Goal: Information Seeking & Learning: Understand process/instructions

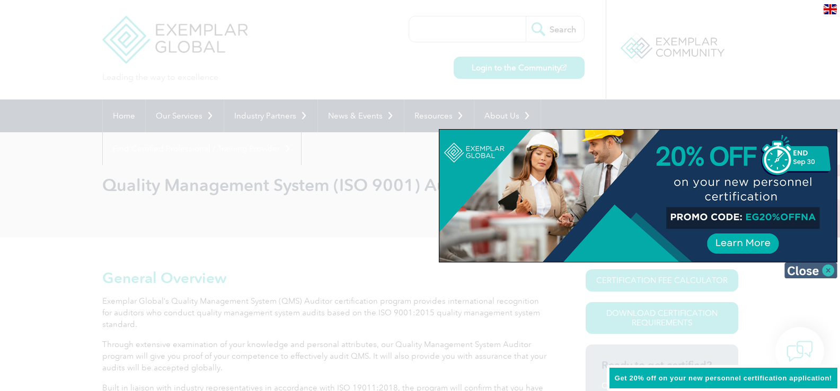
click at [812, 267] on img at bounding box center [810, 271] width 53 height 16
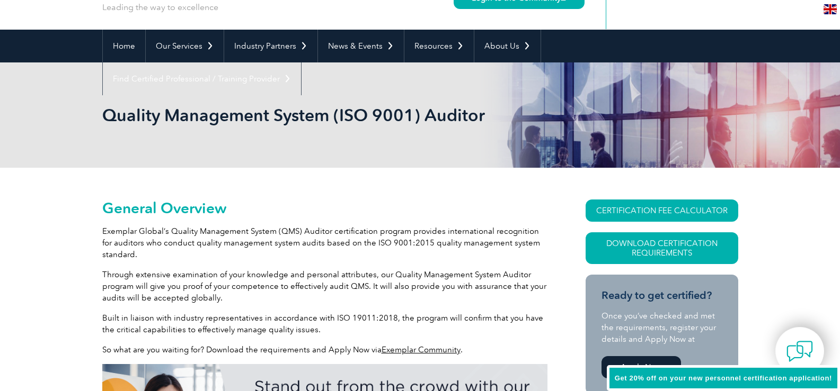
scroll to position [17, 0]
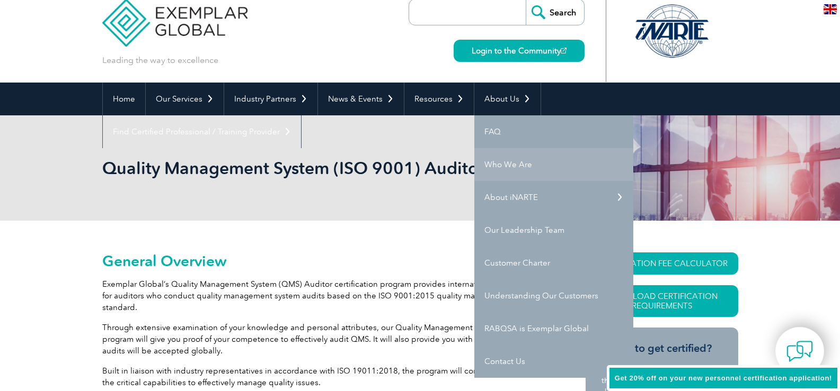
click at [497, 151] on link "Who We Are" at bounding box center [553, 164] width 159 height 33
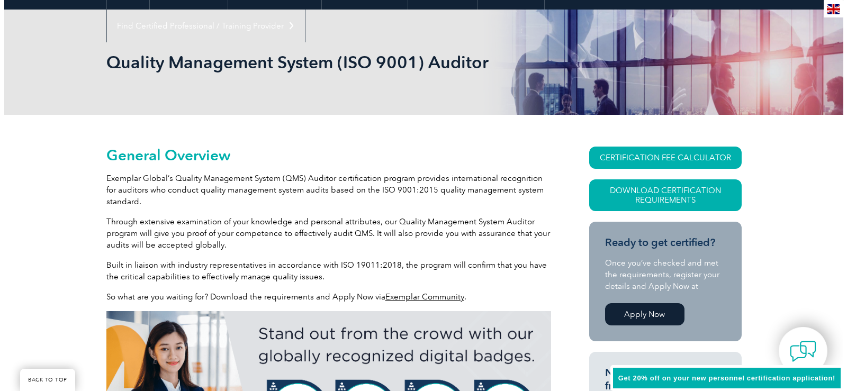
scroll to position [176, 0]
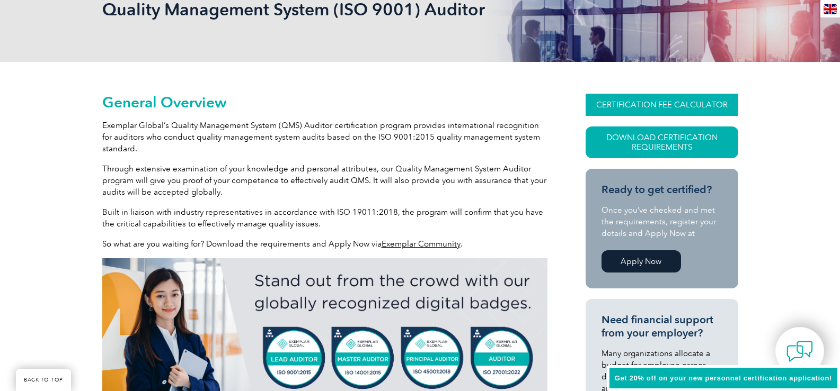
click at [691, 94] on link "CERTIFICATION FEE CALCULATOR" at bounding box center [661, 105] width 153 height 22
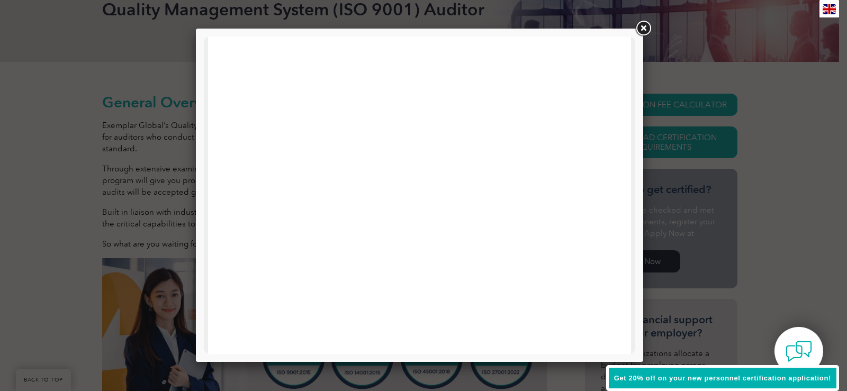
scroll to position [53, 0]
click at [217, 234] on div at bounding box center [419, 395] width 423 height 823
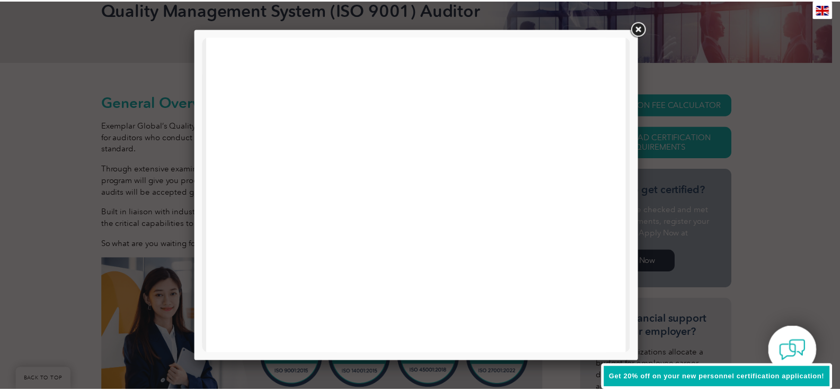
scroll to position [505, 0]
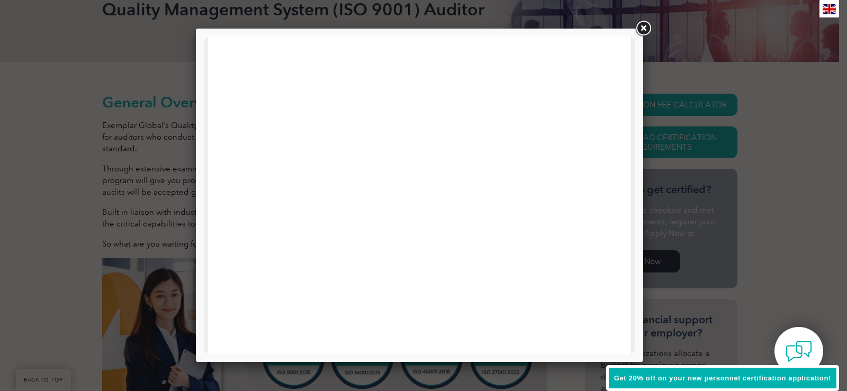
click at [644, 25] on link at bounding box center [643, 28] width 19 height 19
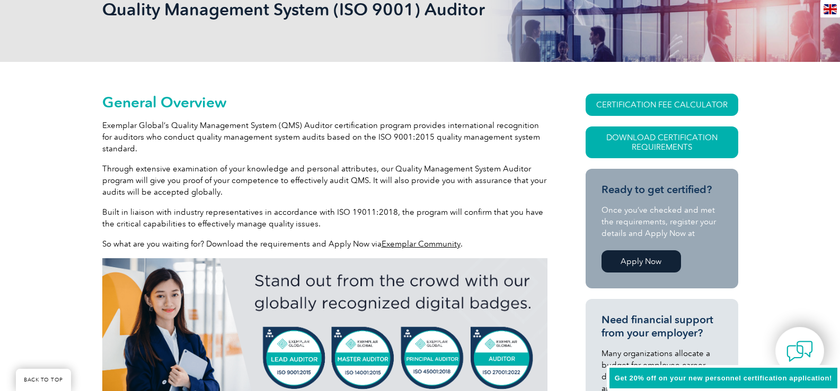
scroll to position [0, 0]
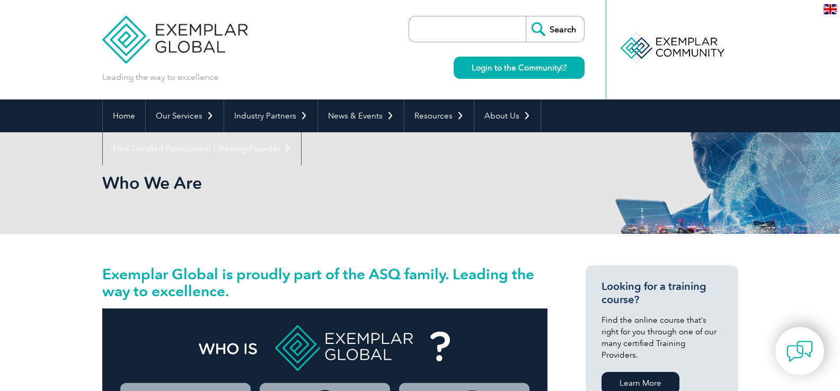
click at [834, 9] on img at bounding box center [829, 9] width 13 height 10
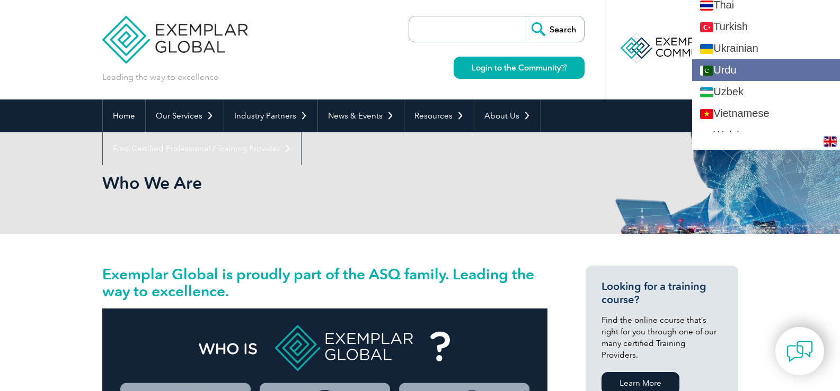
scroll to position [1956, 0]
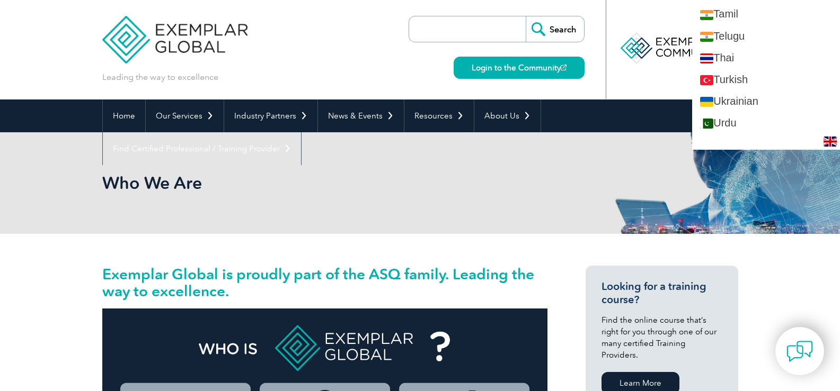
click at [387, 17] on div "Leading the way to excellence Search Login to the Community ▼" at bounding box center [420, 50] width 636 height 100
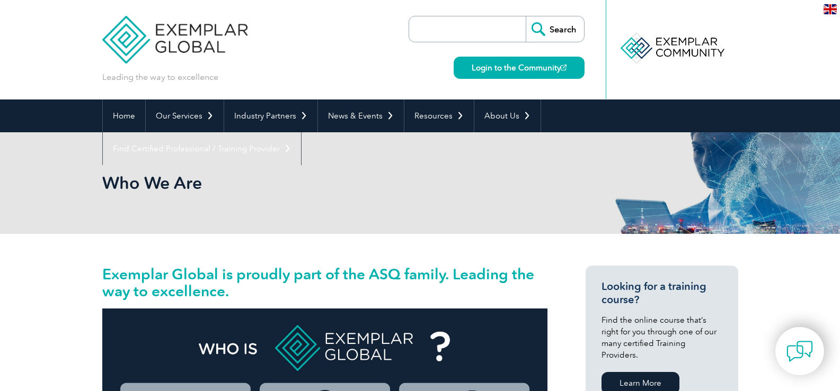
click at [832, 7] on img at bounding box center [829, 9] width 13 height 10
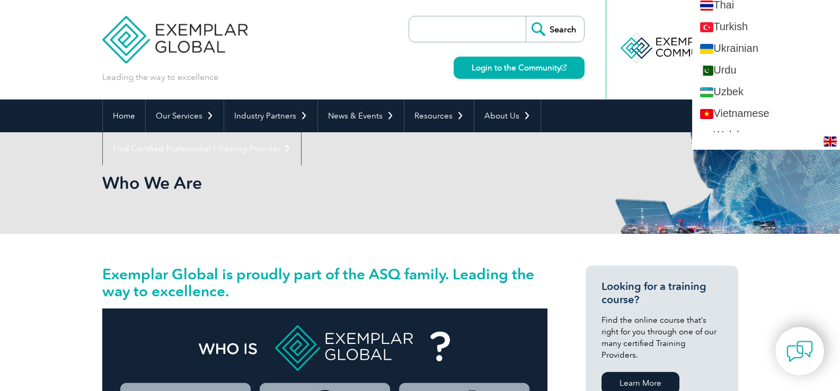
scroll to position [1850, 0]
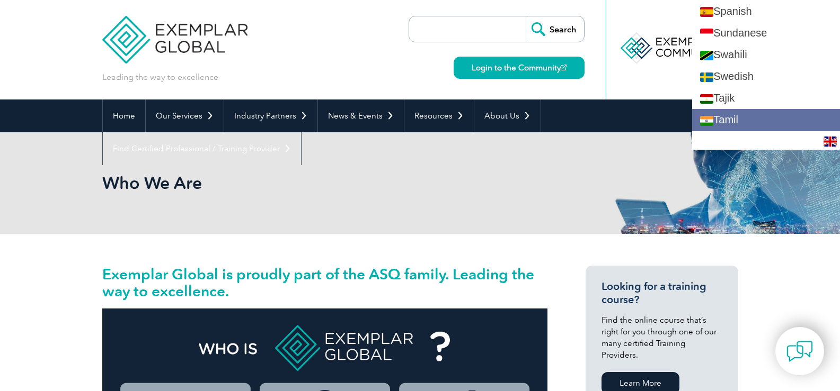
click at [730, 120] on link "Tamil" at bounding box center [766, 120] width 148 height 22
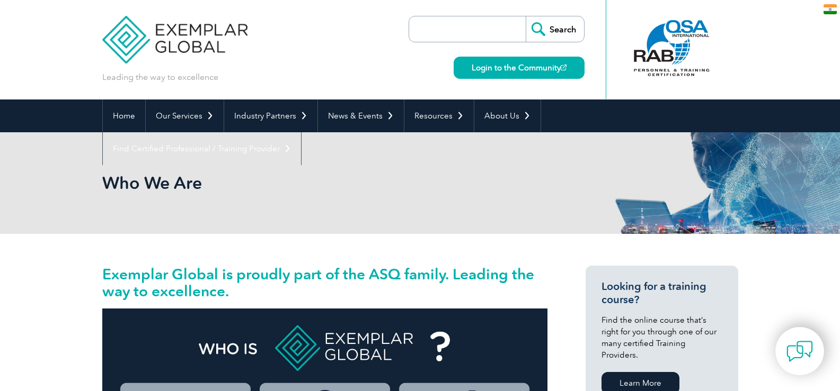
scroll to position [0, 0]
type input "தேடல்"
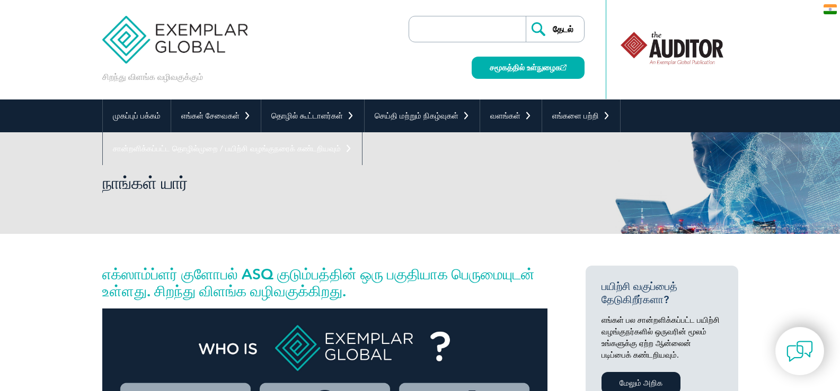
click at [823, 10] on img at bounding box center [829, 9] width 13 height 10
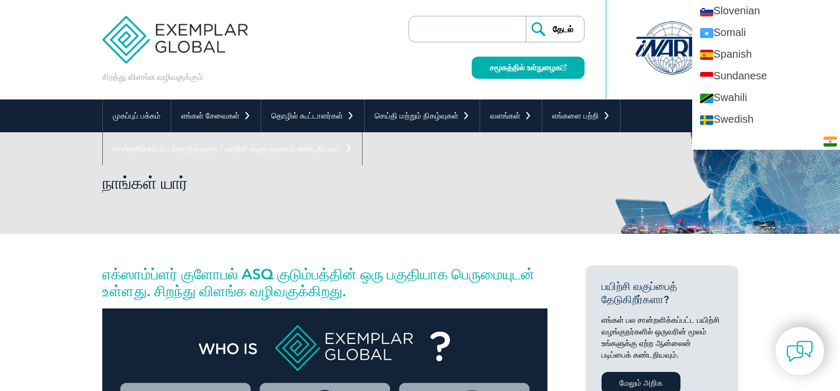
click at [831, 142] on img at bounding box center [829, 142] width 13 height 10
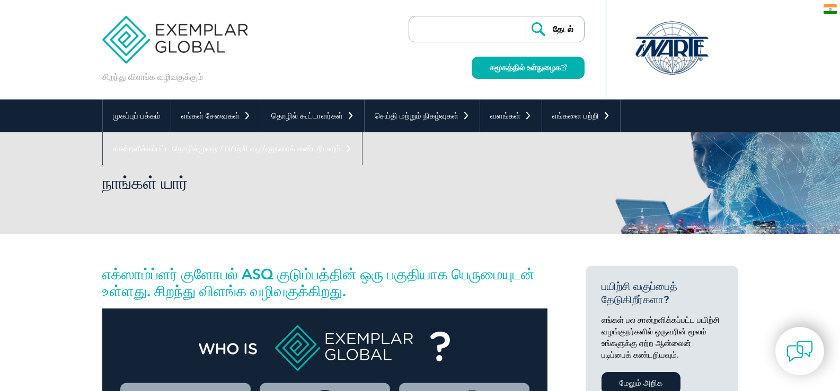
click at [828, 7] on img at bounding box center [829, 9] width 13 height 10
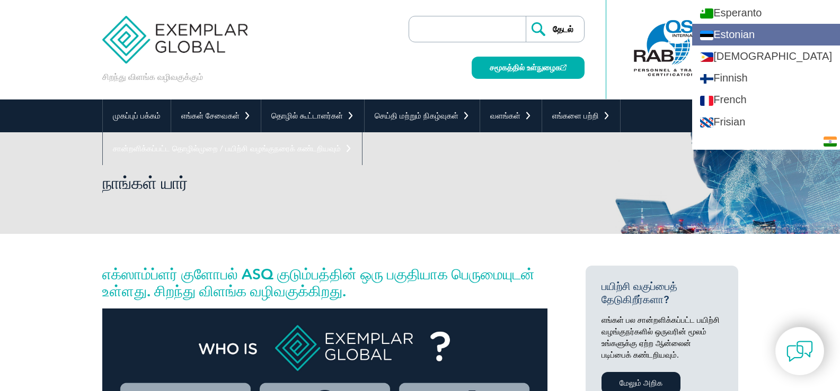
scroll to position [424, 0]
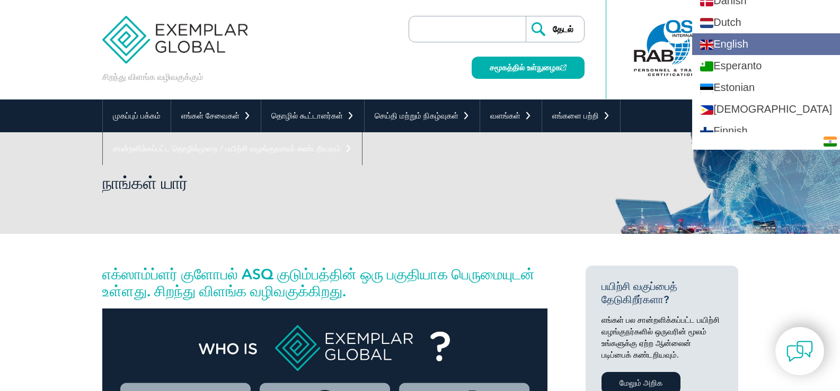
click at [791, 50] on link "English" at bounding box center [766, 44] width 148 height 22
type input "Search"
